Goal: Task Accomplishment & Management: Manage account settings

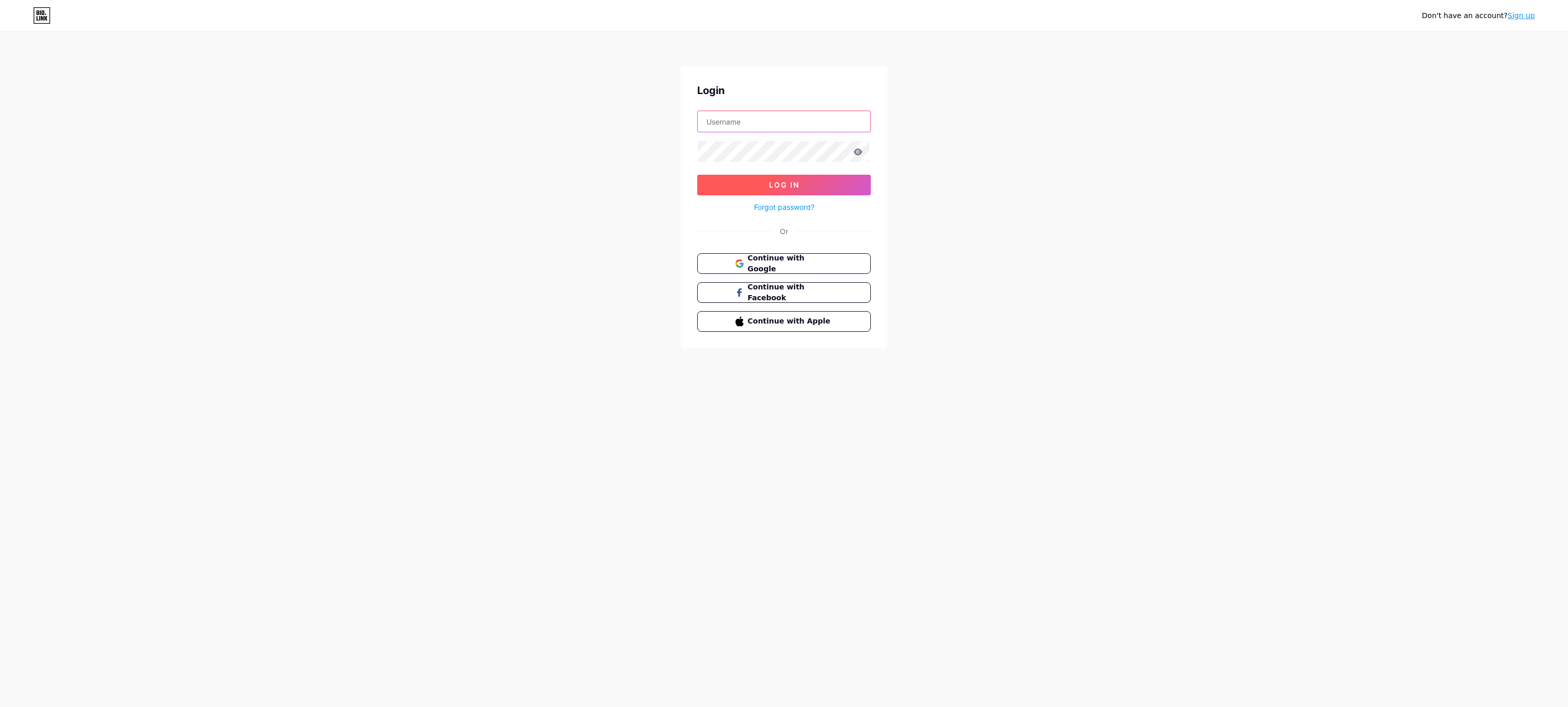
type input "[EMAIL_ADDRESS][DOMAIN_NAME]"
click at [778, 187] on span "Log In" at bounding box center [784, 184] width 31 height 8
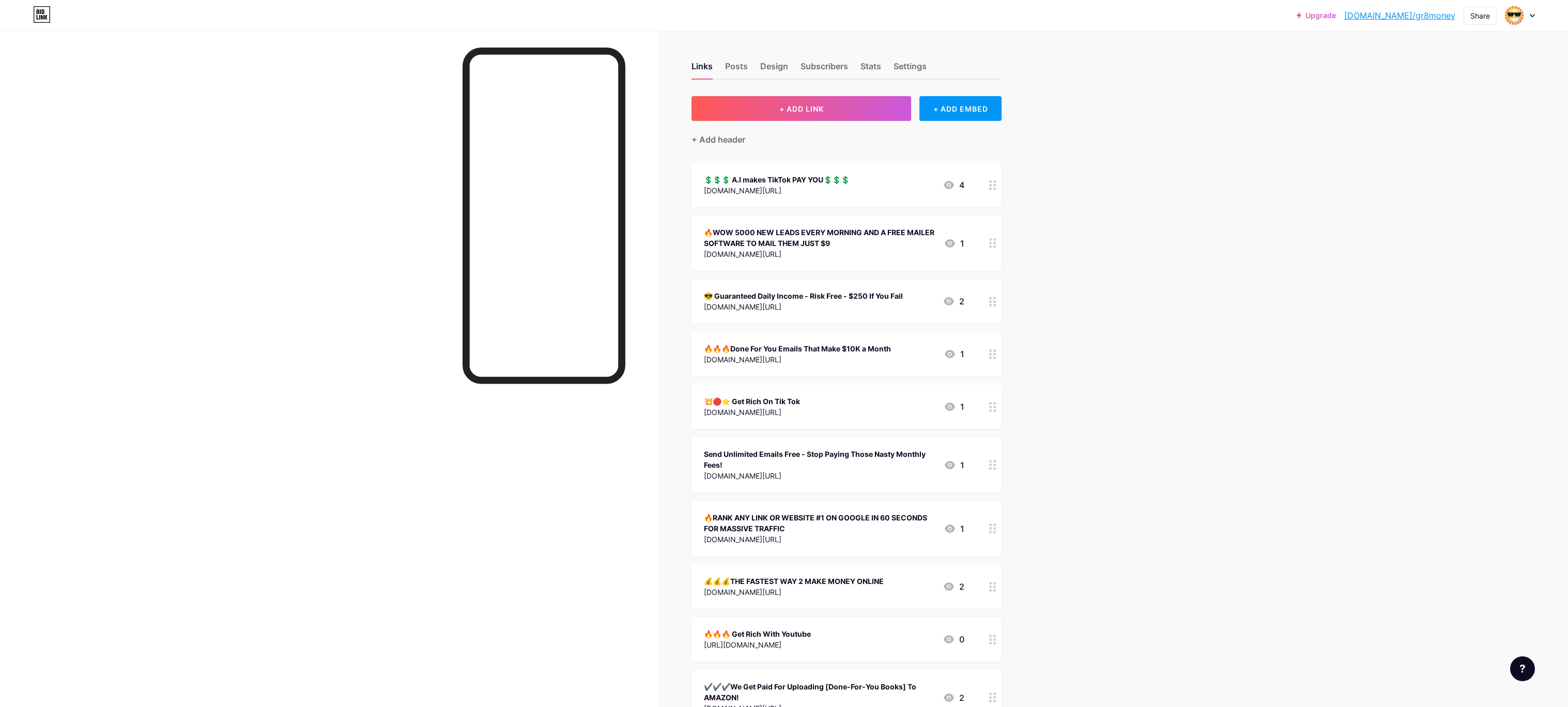
click at [810, 176] on div "💲💲💲 A.I makes TikTok PAY YOU💲💲💲" at bounding box center [776, 180] width 145 height 11
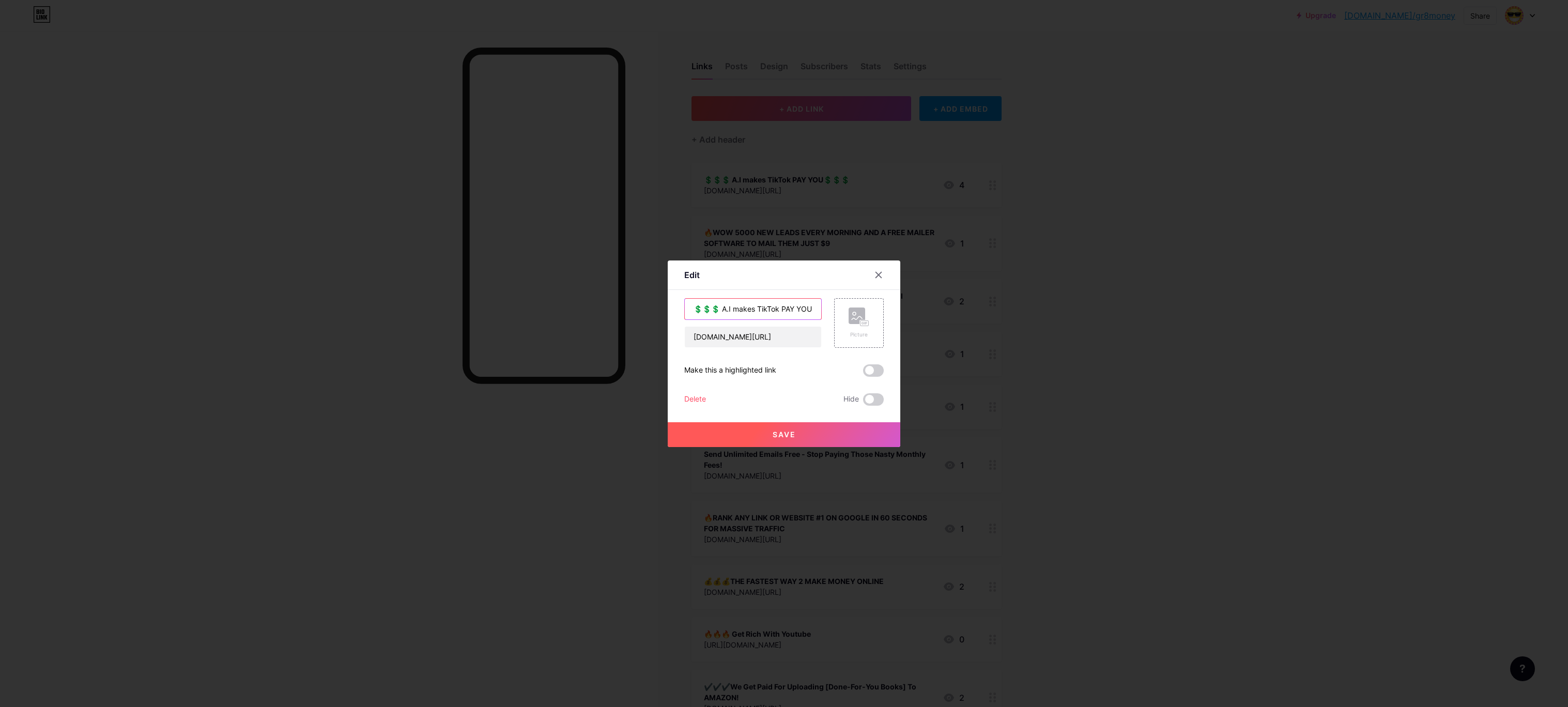
click at [805, 312] on input "💲💲💲 A.I makes TikTok PAY YOU💲💲💲" at bounding box center [753, 309] width 136 height 20
click at [792, 312] on input "💲💲💲 A.I makes TikTok PAY YOU💲💲💲" at bounding box center [753, 309] width 136 height 20
type input "💲💲💲 Get $100 To Push Send - Guaranteed Daily Income💲💲💲"
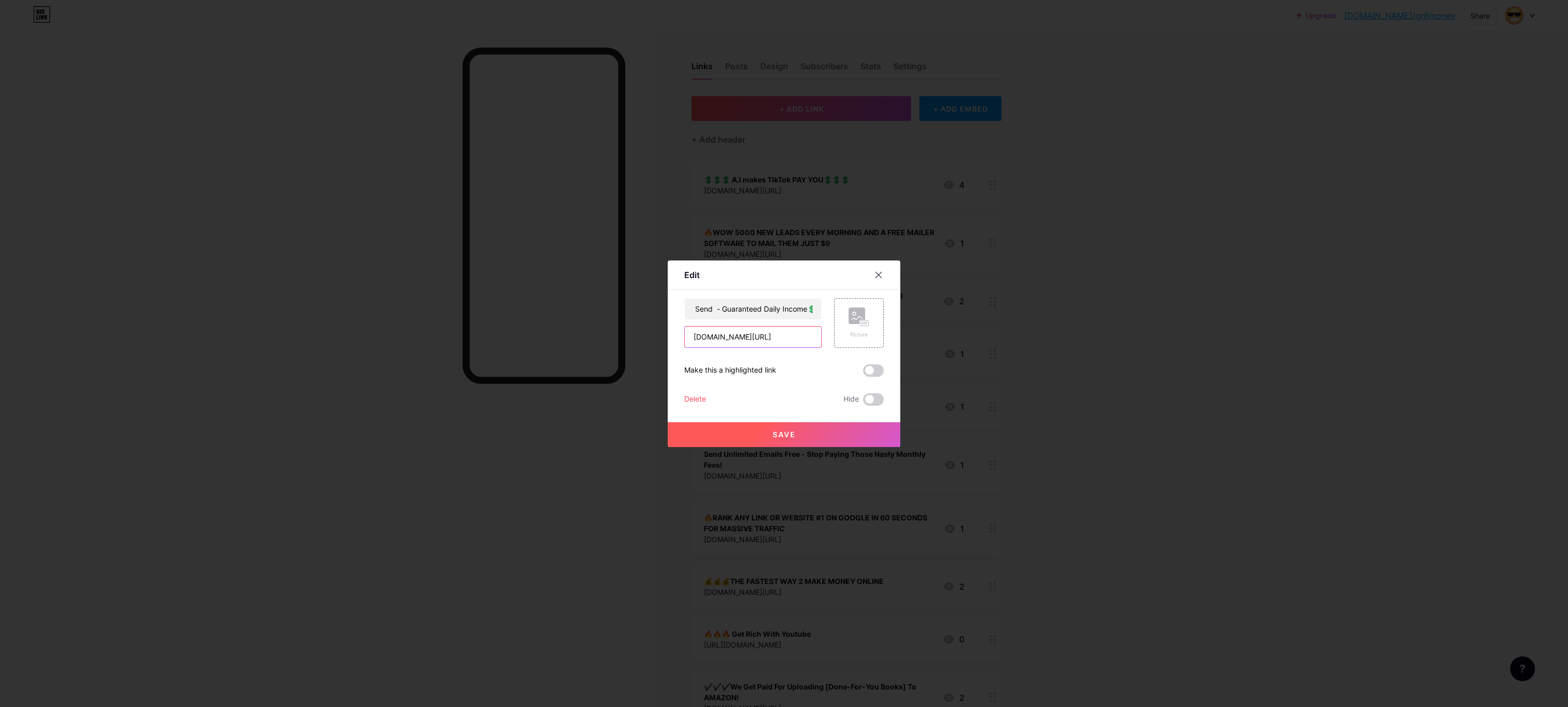
click at [747, 339] on input "[DOMAIN_NAME][URL]" at bounding box center [753, 337] width 136 height 20
type input "t"
paste input "[URL][DOMAIN_NAME]"
type input "[URL][DOMAIN_NAME]"
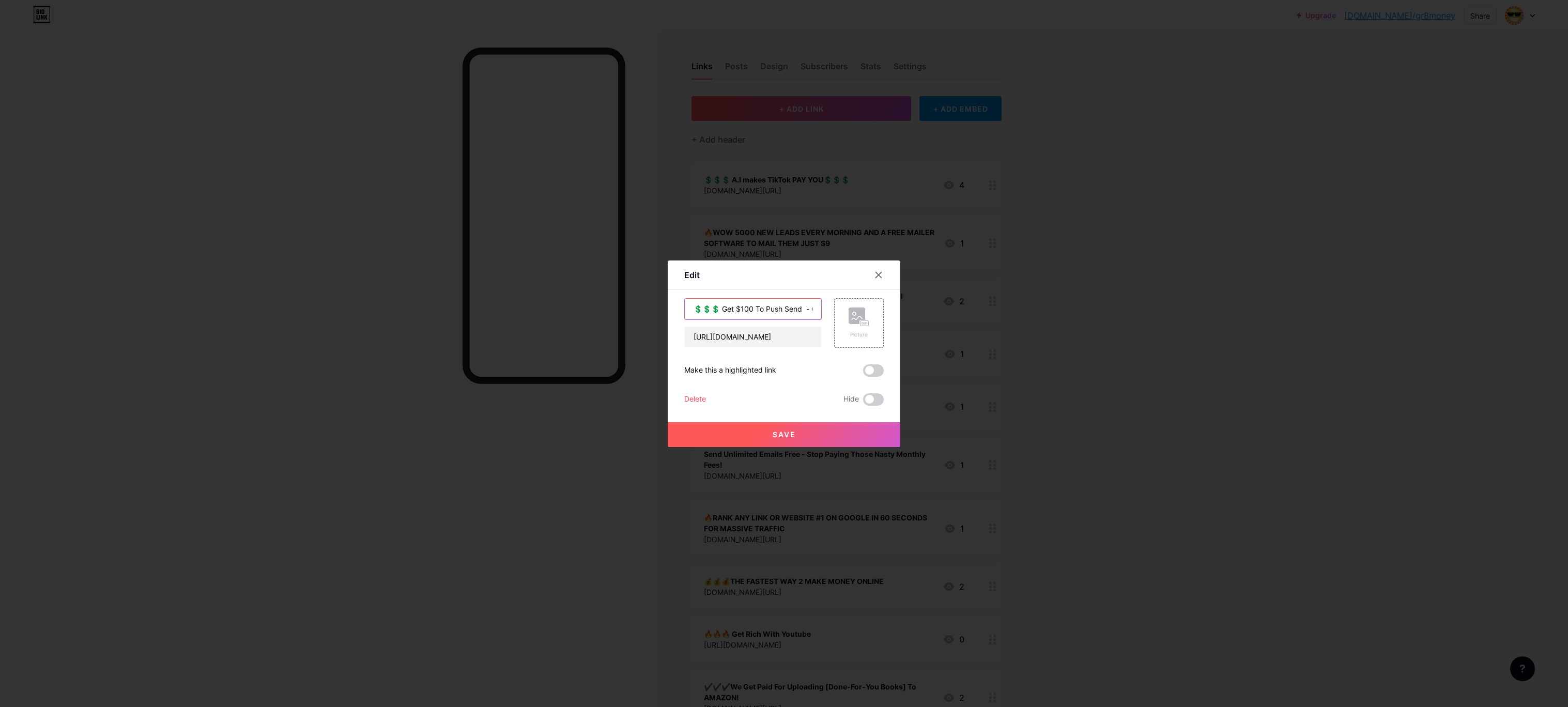
click at [751, 317] on input "💲💲💲 Get $100 To Push Send - Guaranteed Daily Income💲💲💲" at bounding box center [753, 309] width 136 height 20
click at [780, 432] on span "Save" at bounding box center [784, 433] width 23 height 8
